Goal: Information Seeking & Learning: Learn about a topic

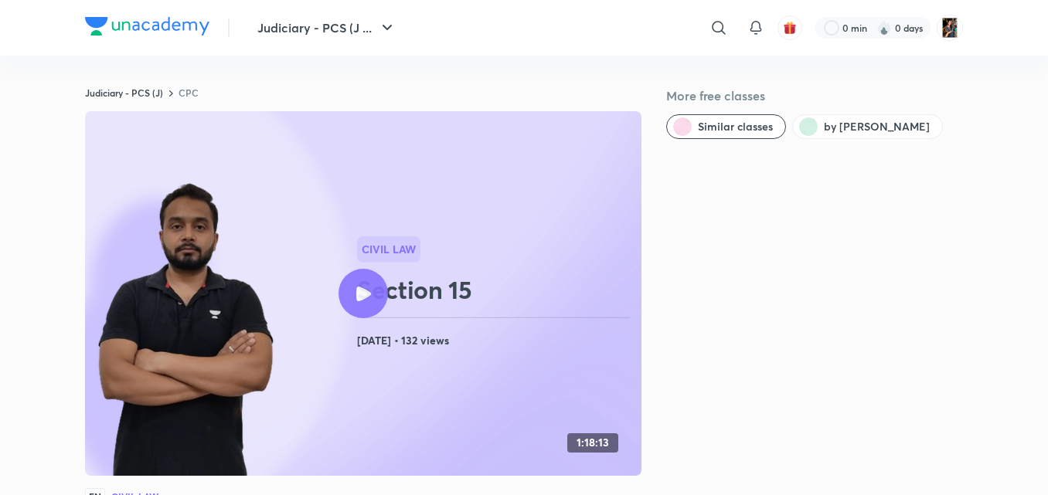
click at [364, 290] on icon at bounding box center [363, 294] width 15 height 15
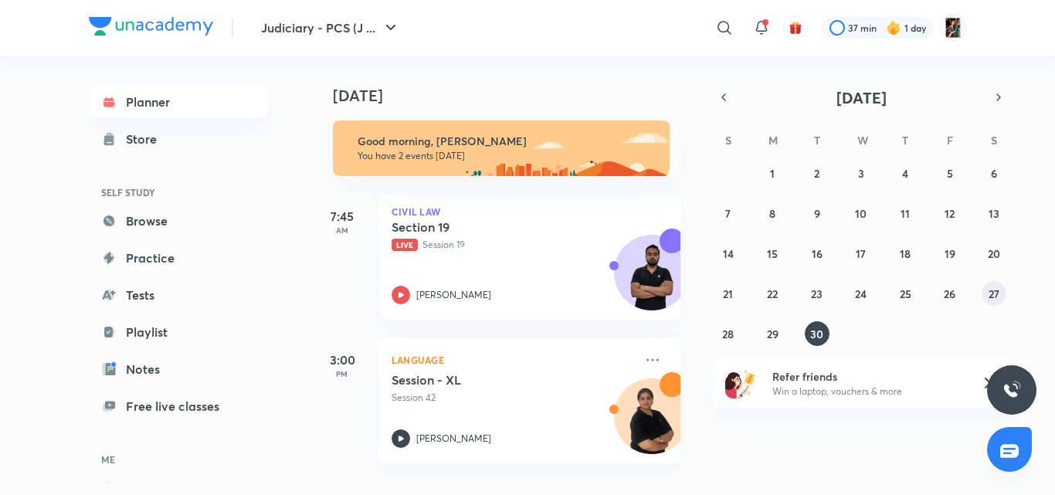
click at [1005, 305] on div "31 1 2 3 4 5 6 7 8 9 10 11 12 13 14 15 16 17 18 19 20 21 22 23 24 25 26 27 28 2…" at bounding box center [861, 253] width 297 height 185
click at [991, 294] on abbr "27" at bounding box center [994, 294] width 11 height 15
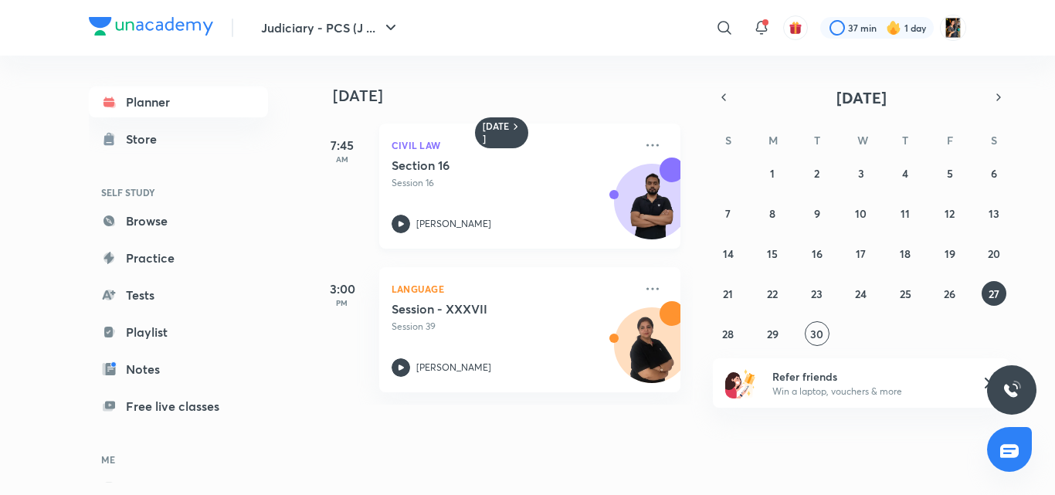
click at [478, 178] on p "Session 16" at bounding box center [513, 183] width 243 height 14
